Goal: Task Accomplishment & Management: Use online tool/utility

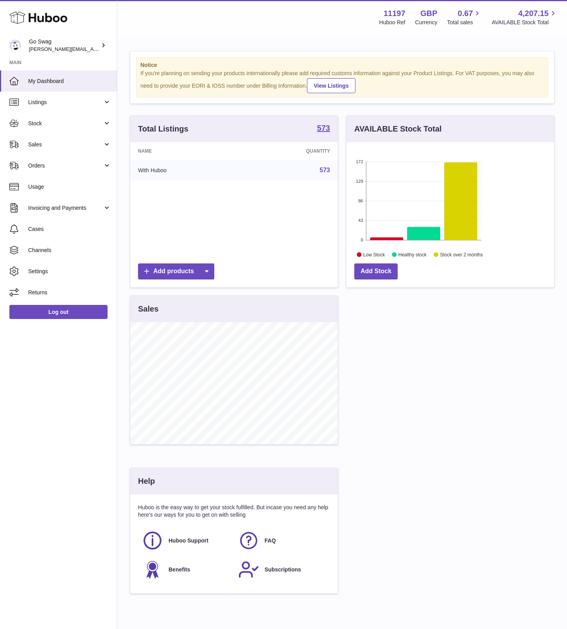
scroll to position [122, 208]
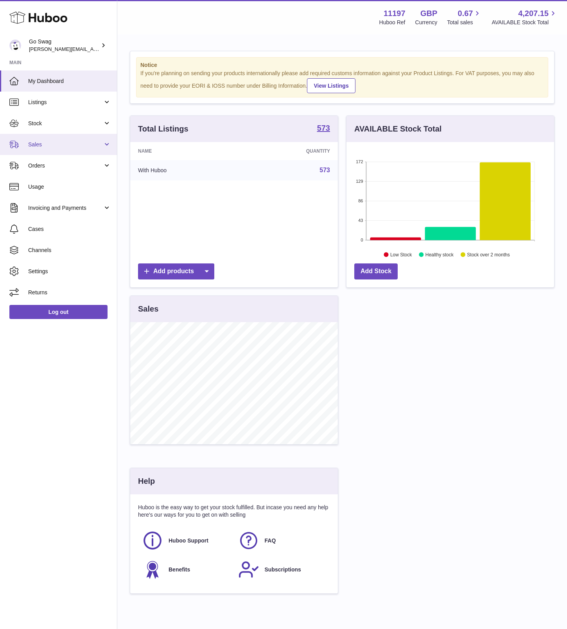
click at [49, 143] on span "Sales" at bounding box center [65, 144] width 75 height 7
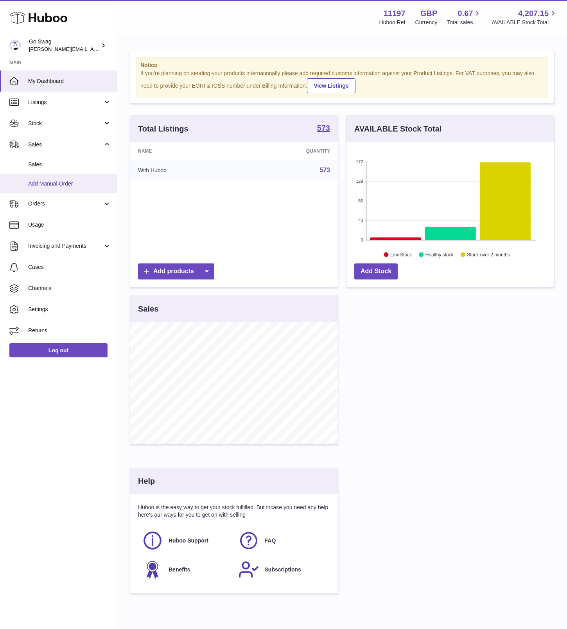
click at [54, 180] on span "Add Manual Order" at bounding box center [69, 183] width 83 height 7
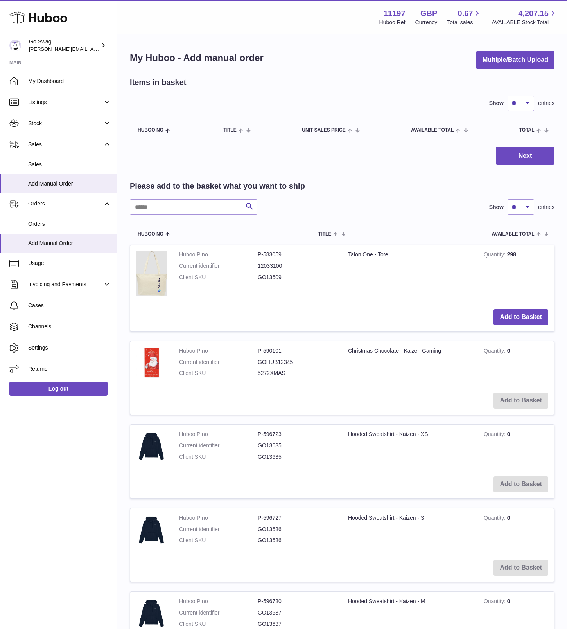
click at [168, 196] on div "Please add to the basket what you want to ship Search Show ** ** ** *** entries" at bounding box center [342, 198] width 425 height 34
click at [165, 204] on input "text" at bounding box center [194, 207] width 128 height 16
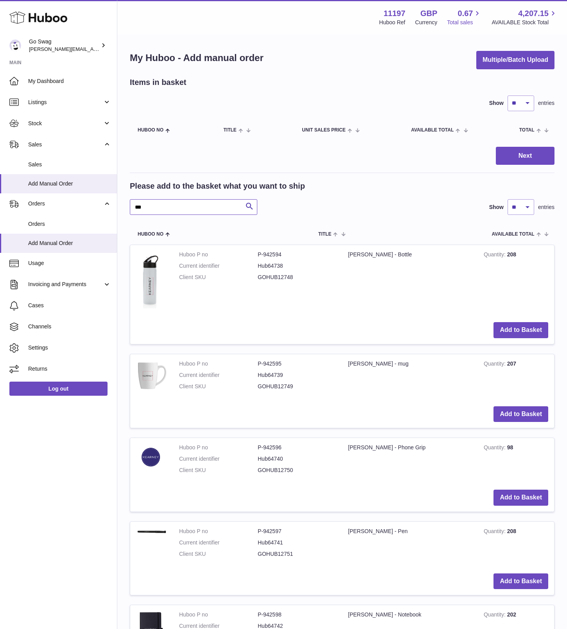
type input "***"
click at [58, 128] on link "Stock" at bounding box center [58, 123] width 117 height 21
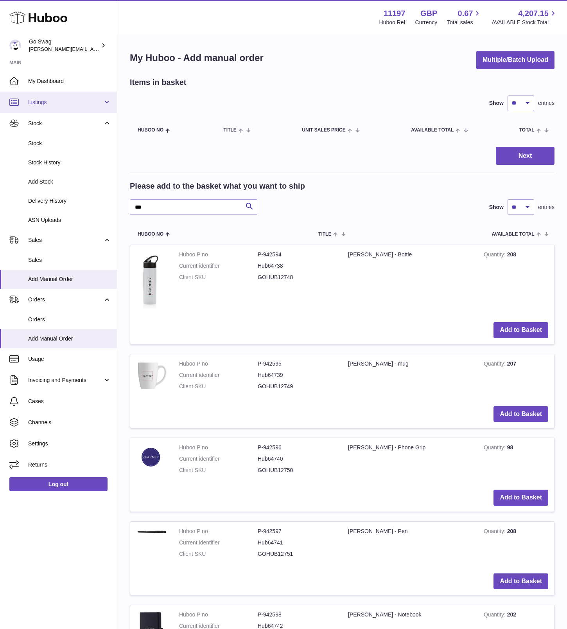
click at [67, 92] on link "Listings" at bounding box center [58, 102] width 117 height 21
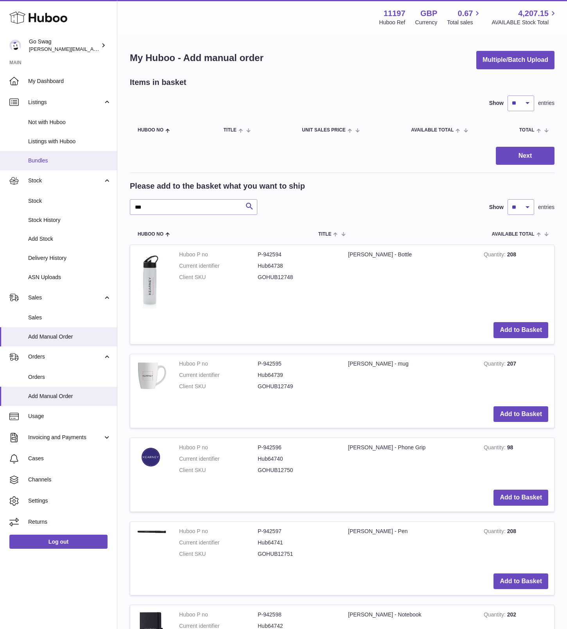
click at [53, 157] on span "Bundles" at bounding box center [69, 160] width 83 height 7
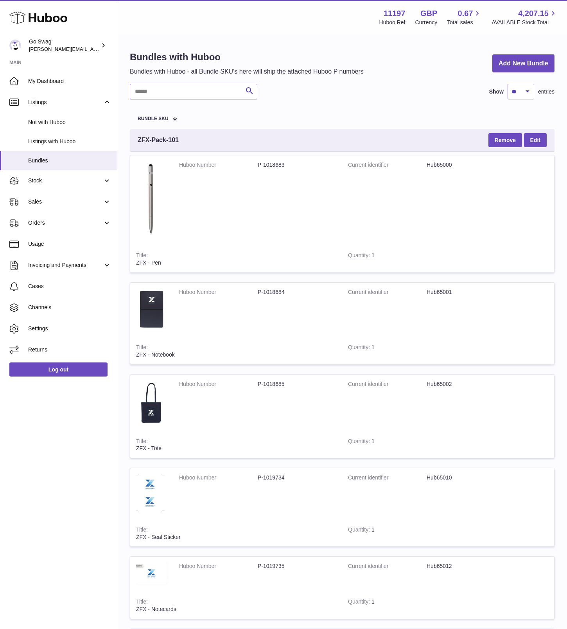
click at [167, 92] on input "text" at bounding box center [194, 92] width 128 height 16
type input "****"
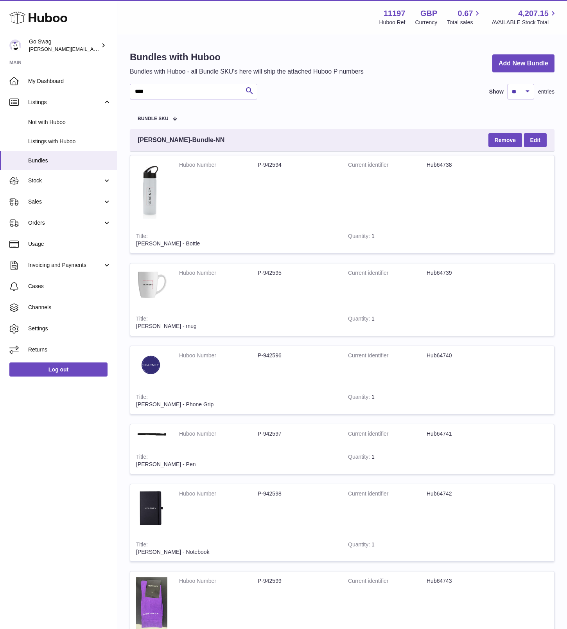
click at [228, 143] on div "Kearney-Bundle-NN Remove Edit" at bounding box center [342, 140] width 425 height 22
drag, startPoint x: 234, startPoint y: 141, endPoint x: 138, endPoint y: 138, distance: 95.9
click at [138, 138] on div "Kearney-Bundle-NN Remove Edit" at bounding box center [342, 140] width 425 height 22
copy span "Kearney-Bundle-NN"
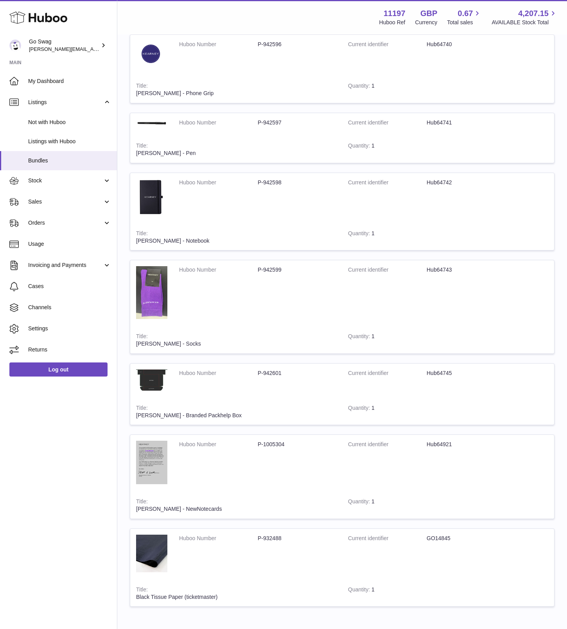
scroll to position [362, 0]
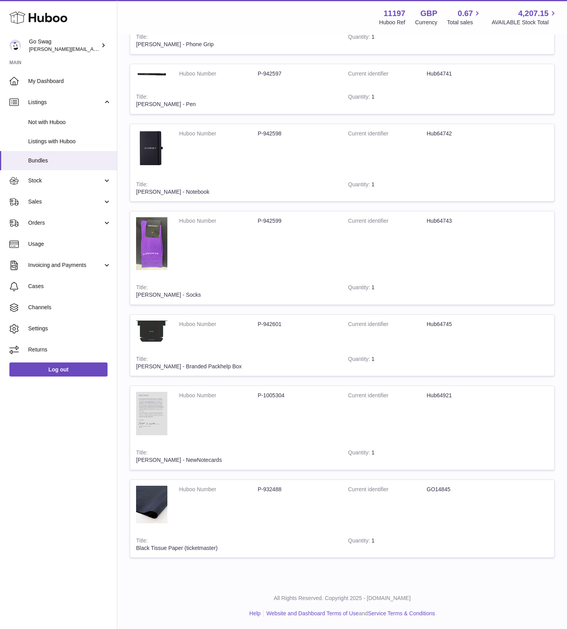
click at [159, 409] on img at bounding box center [151, 413] width 31 height 43
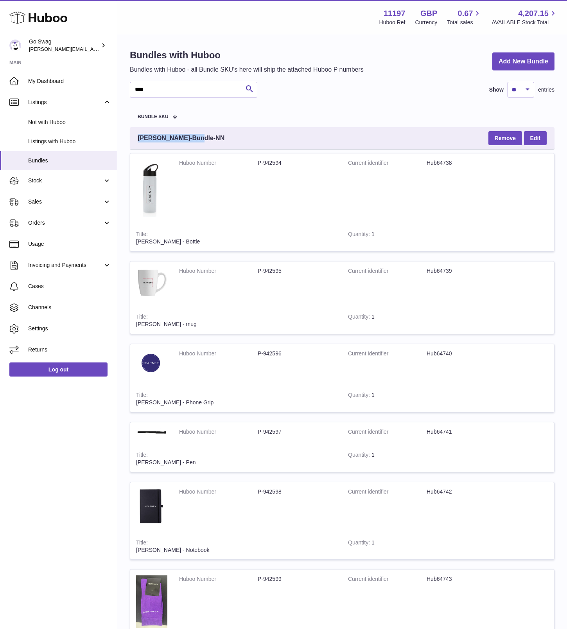
scroll to position [0, 0]
